Goal: Task Accomplishment & Management: Manage account settings

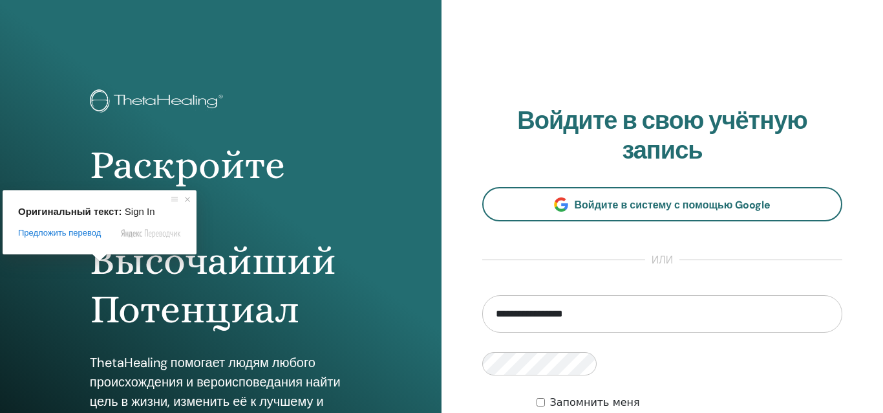
type input "**********"
click at [153, 333] on html "Раскройте Свой Высочайший Потенциал ThetaHealing помогает людям любого происхож…" at bounding box center [441, 206] width 883 height 413
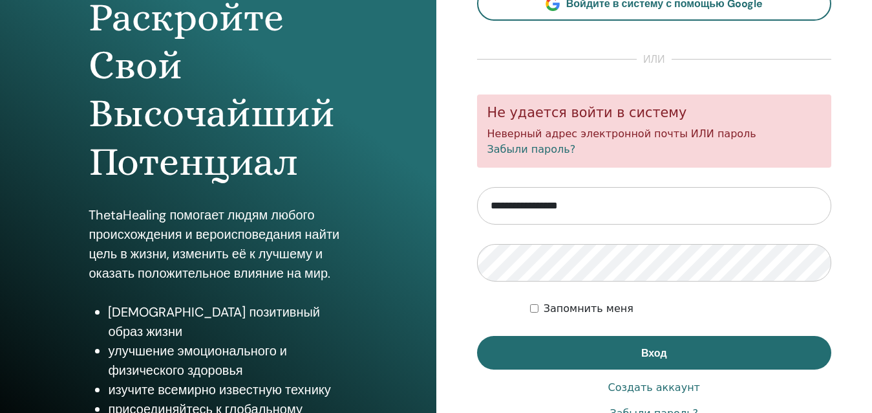
scroll to position [208, 0]
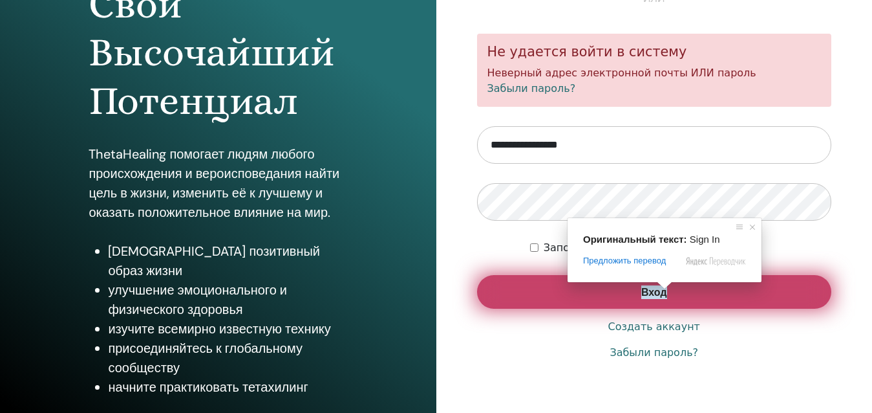
click at [655, 297] on ya-tr-span "Вход" at bounding box center [654, 292] width 26 height 14
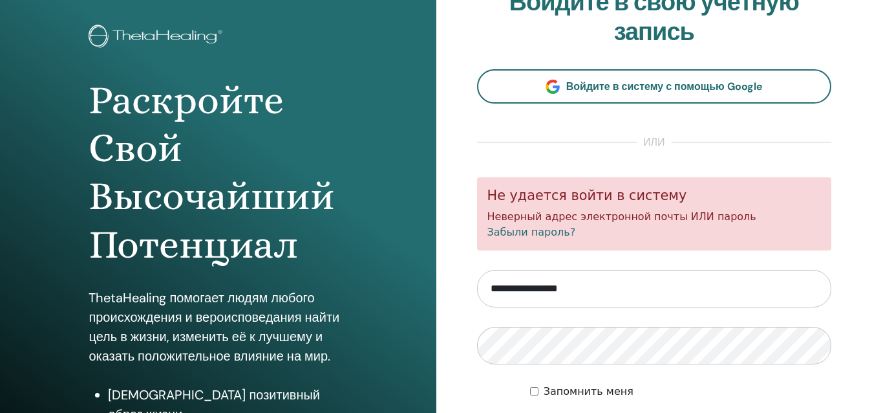
scroll to position [129, 0]
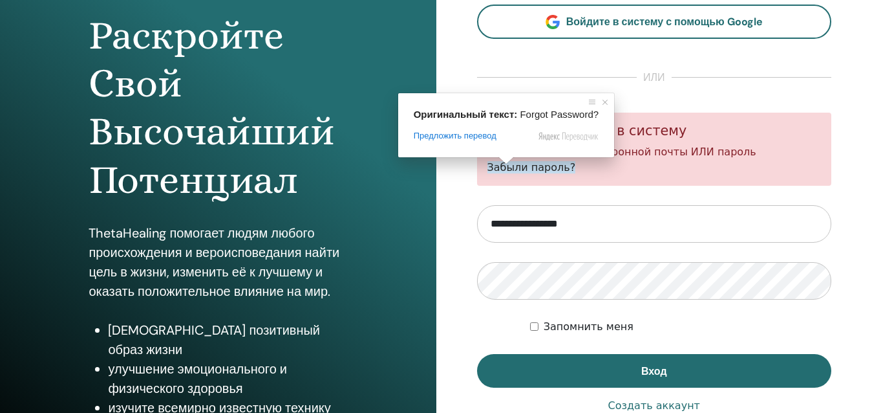
click at [503, 172] on ya-tr-span "Забыли пароль?" at bounding box center [532, 167] width 89 height 12
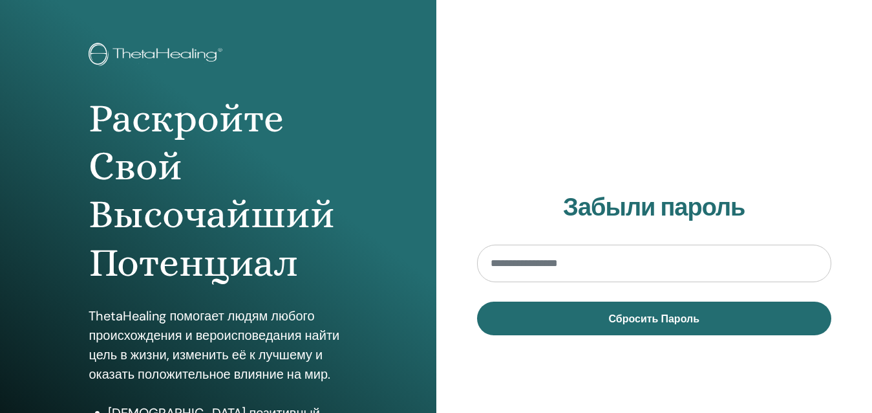
scroll to position [14, 0]
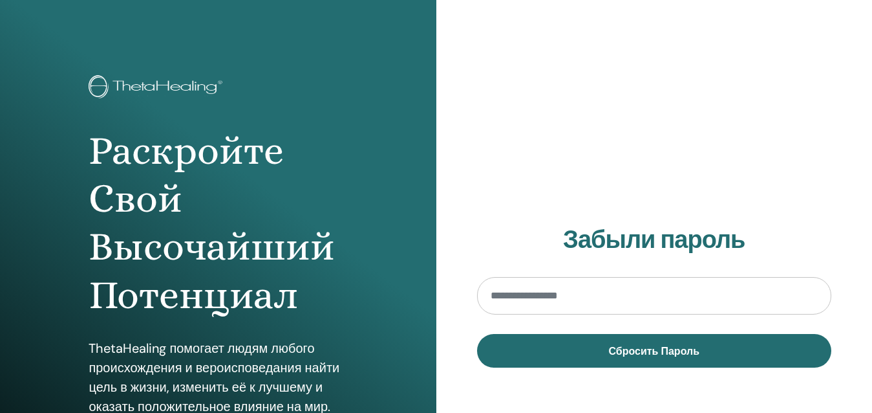
click at [529, 297] on input "email" at bounding box center [654, 296] width 355 height 38
type input "**********"
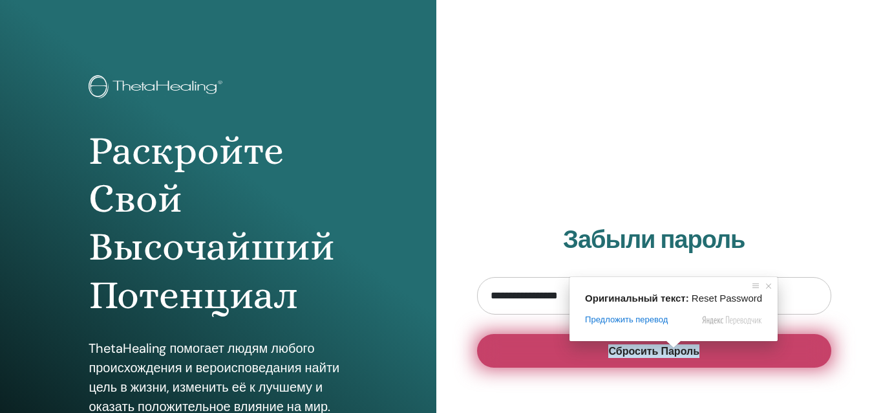
click at [647, 353] on ya-tr-span "Сбросить Пароль" at bounding box center [654, 351] width 91 height 14
click at [657, 354] on ya-tr-span "Сбросить Пароль" at bounding box center [654, 351] width 91 height 14
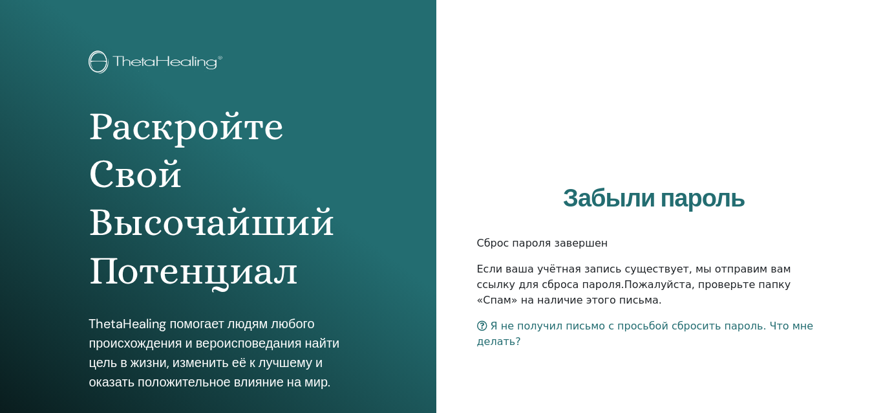
scroll to position [194, 0]
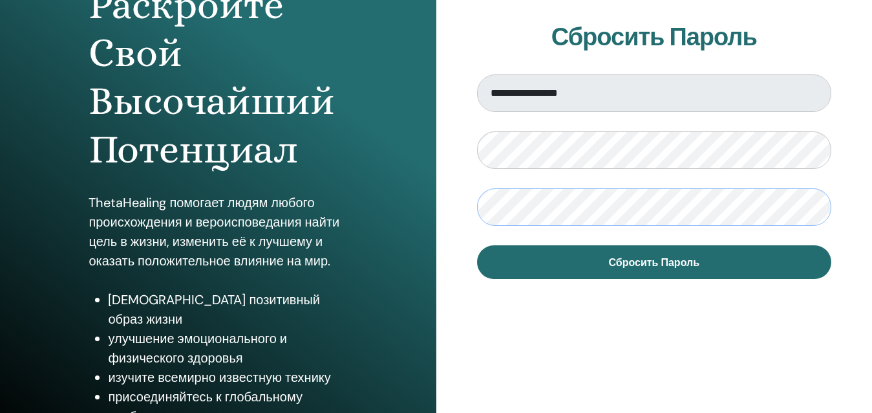
scroll to position [208, 0]
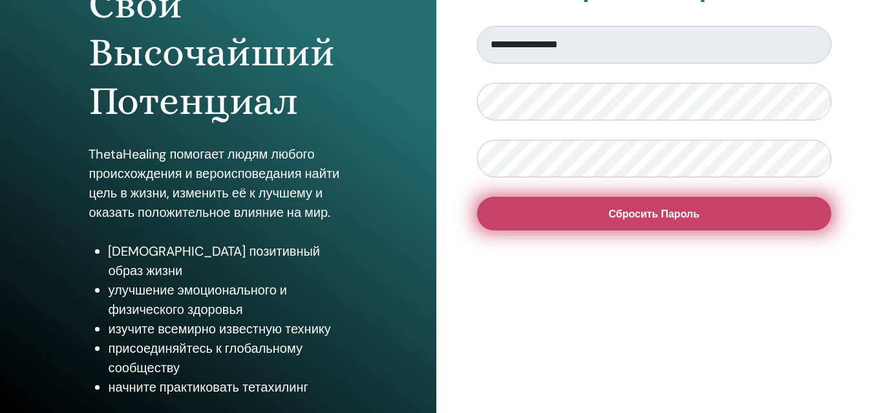
click at [656, 219] on span "Сбросить Пароль" at bounding box center [654, 214] width 91 height 14
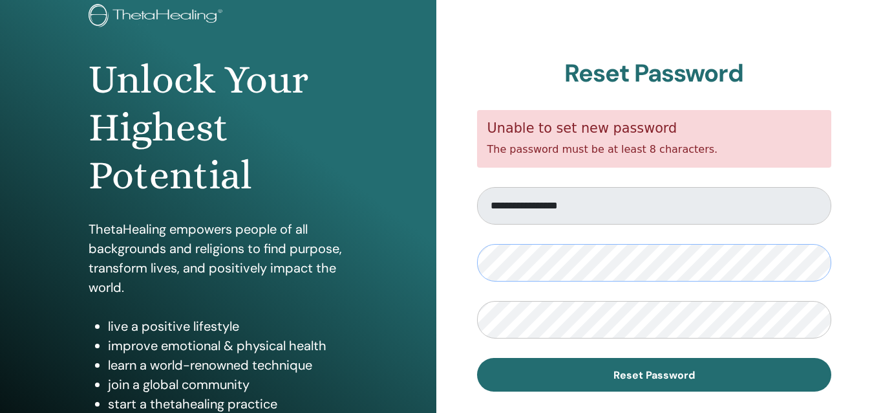
scroll to position [194, 0]
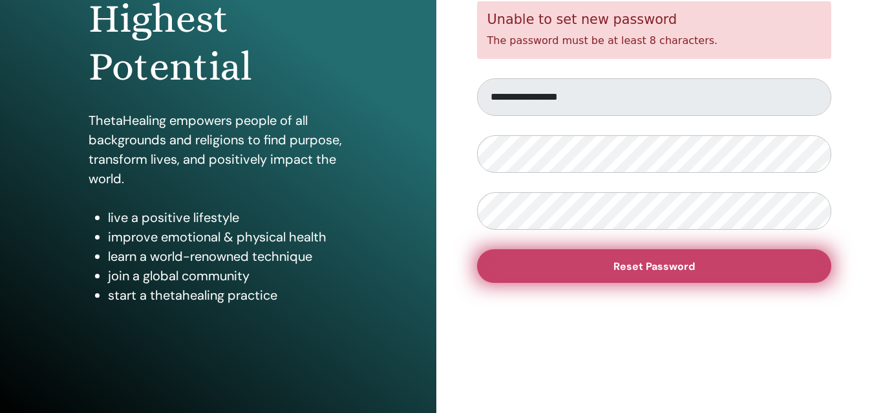
click at [621, 276] on button "Reset Password" at bounding box center [654, 266] width 355 height 34
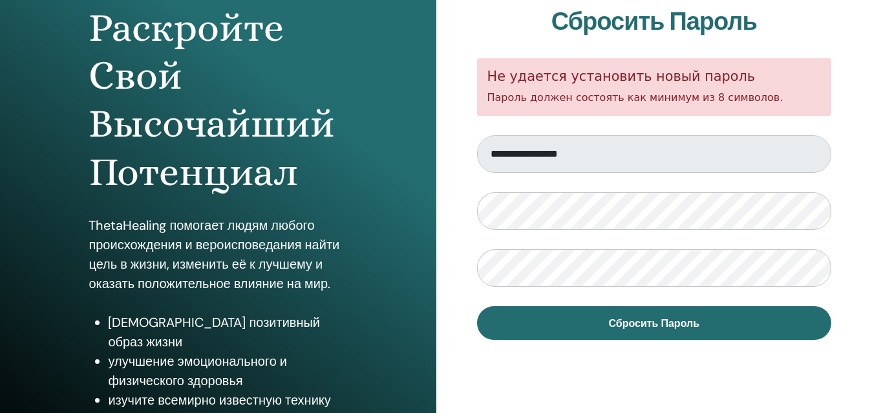
scroll to position [79, 0]
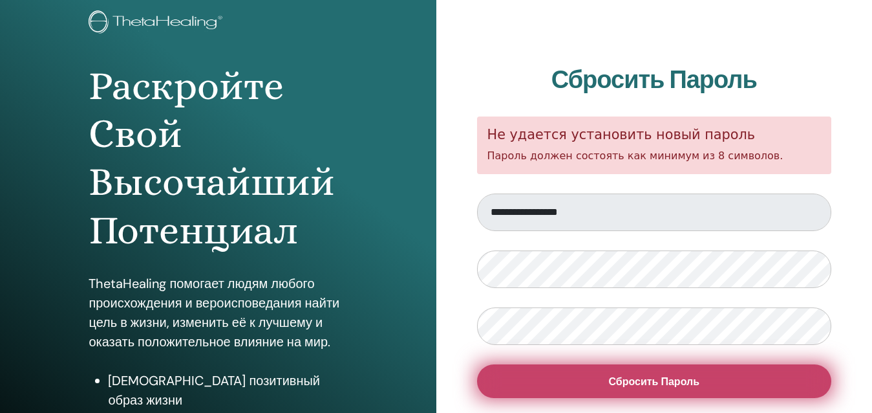
click at [639, 388] on span "Сбросить Пароль" at bounding box center [654, 381] width 91 height 14
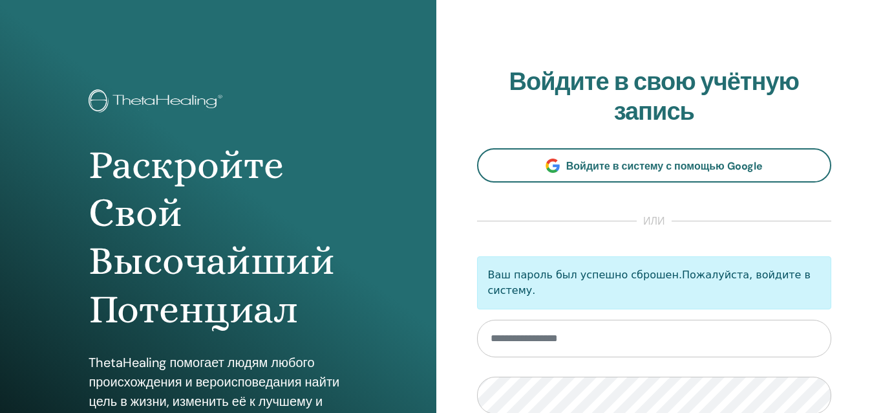
scroll to position [194, 0]
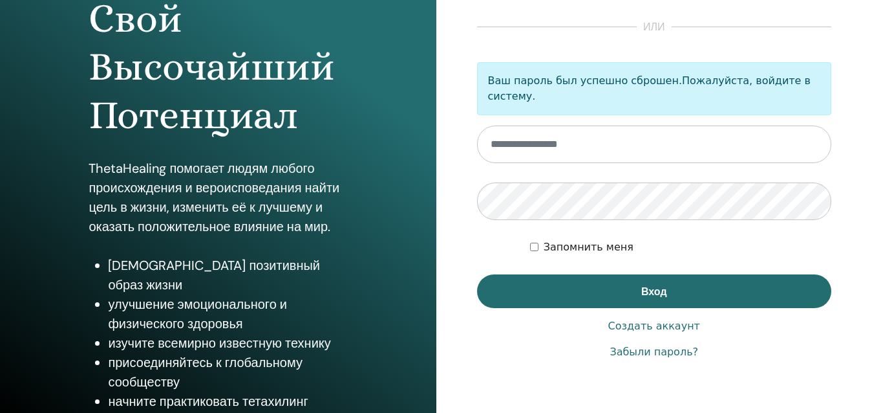
type input "**********"
click at [527, 344] on div "Забыли пароль?" at bounding box center [654, 352] width 355 height 16
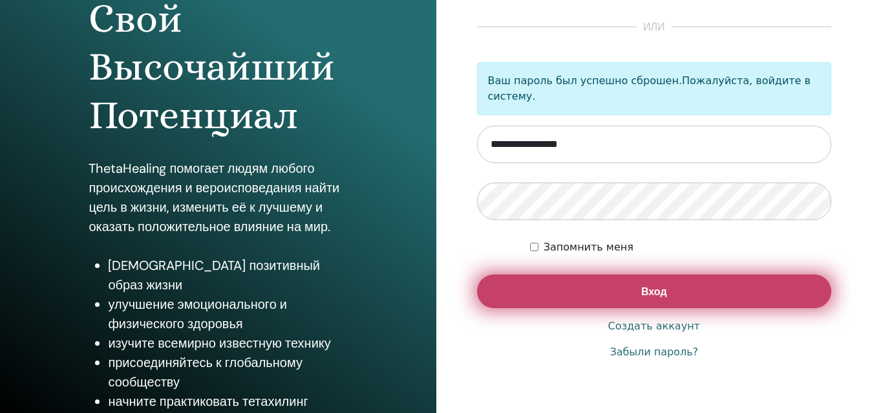
click at [656, 292] on button "Вход" at bounding box center [654, 291] width 355 height 34
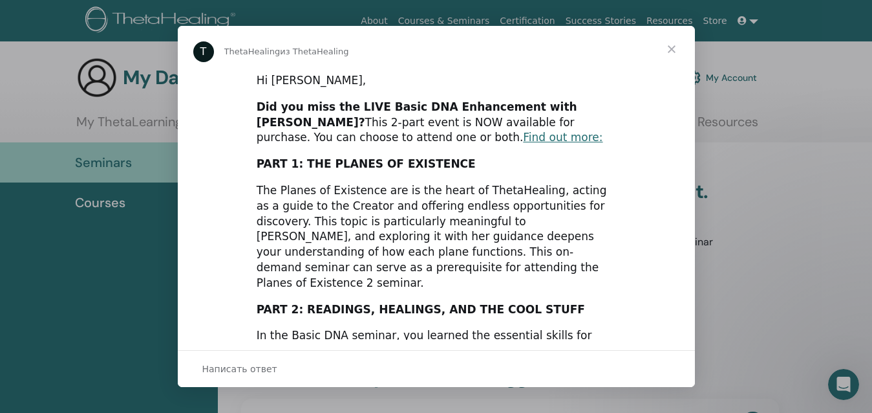
click at [667, 52] on span "Закрыть" at bounding box center [672, 49] width 47 height 47
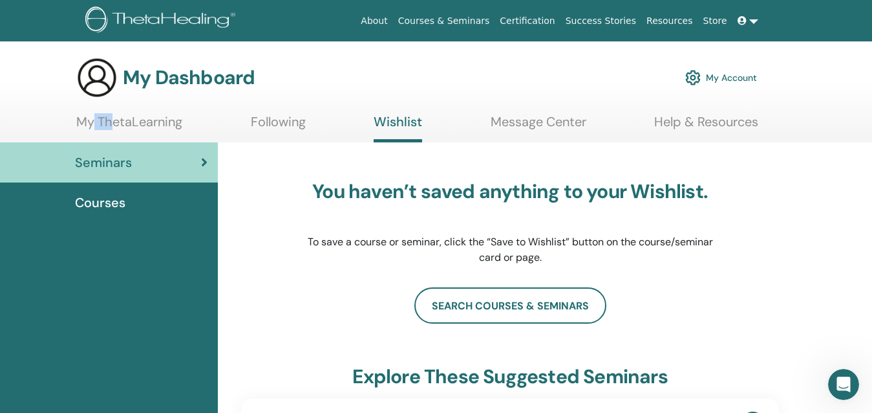
click at [751, 21] on link at bounding box center [748, 21] width 31 height 24
